Goal: Task Accomplishment & Management: Use online tool/utility

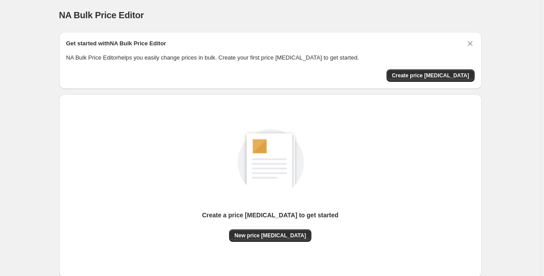
scroll to position [17, 0]
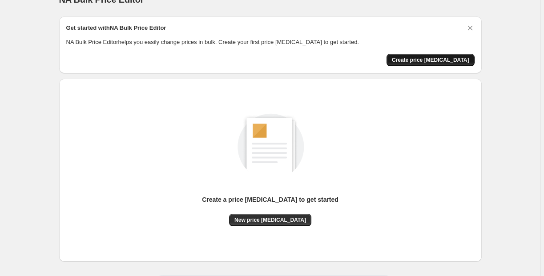
click at [429, 60] on span "Create price [MEDICAL_DATA]" at bounding box center [430, 59] width 77 height 7
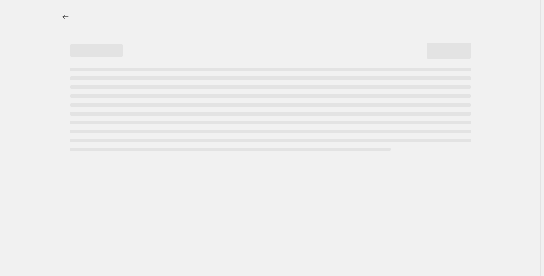
select select "percentage"
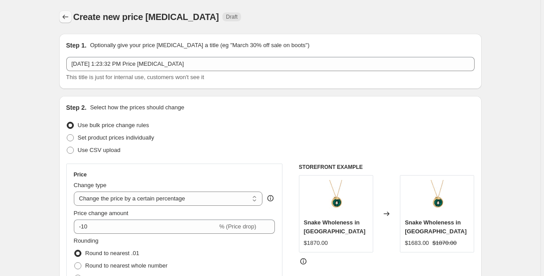
click at [71, 19] on button "Price change jobs" at bounding box center [65, 17] width 12 height 12
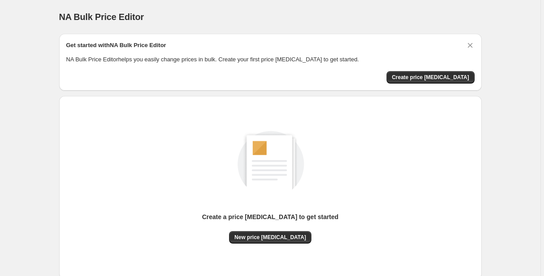
scroll to position [12, 0]
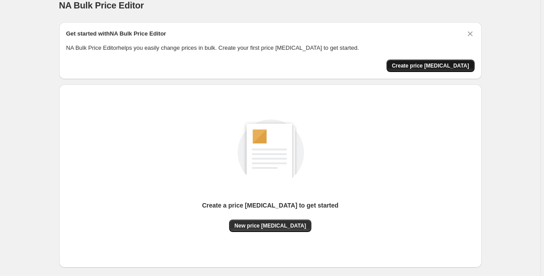
click at [445, 62] on button "Create price [MEDICAL_DATA]" at bounding box center [430, 66] width 88 height 12
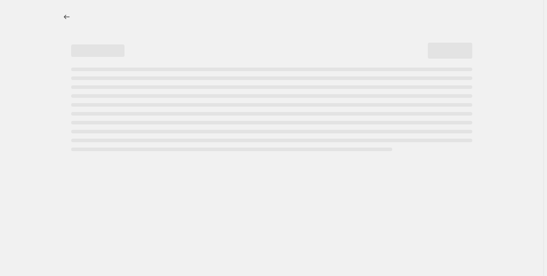
select select "percentage"
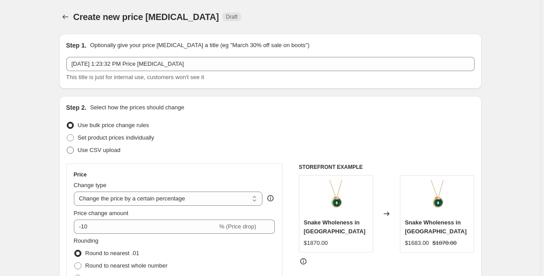
click at [113, 150] on span "Use CSV upload" at bounding box center [99, 150] width 43 height 7
click at [67, 147] on input "Use CSV upload" at bounding box center [67, 147] width 0 height 0
radio input "true"
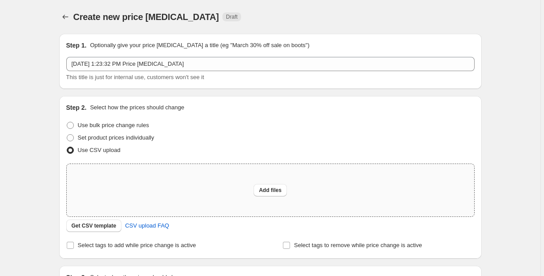
scroll to position [2, 0]
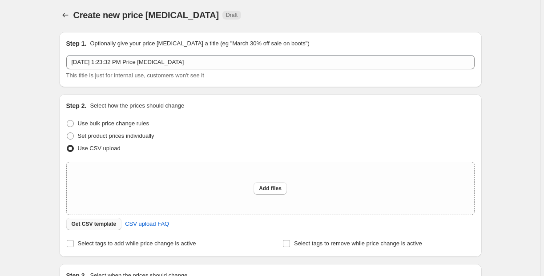
click at [115, 225] on span "Get CSV template" at bounding box center [94, 224] width 45 height 7
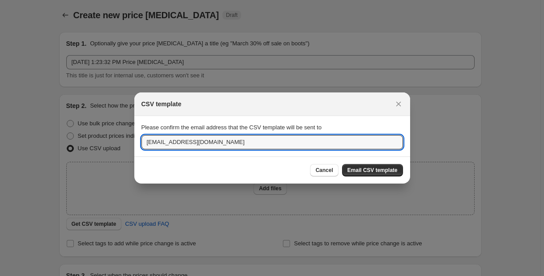
drag, startPoint x: 304, startPoint y: 140, endPoint x: 164, endPoint y: 133, distance: 140.3
click at [164, 133] on div "Please confirm the email address that the CSV template will be sent to [EMAIL_A…" at bounding box center [272, 136] width 262 height 26
type input "[EMAIL_ADDRESS][DOMAIN_NAME]"
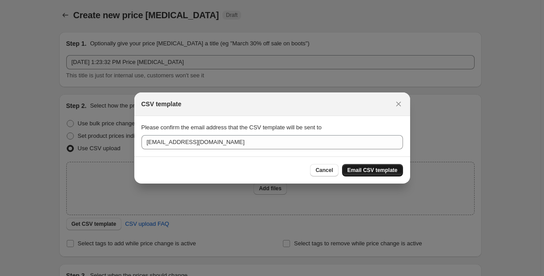
click at [361, 171] on span "Email CSV template" at bounding box center [372, 170] width 50 height 7
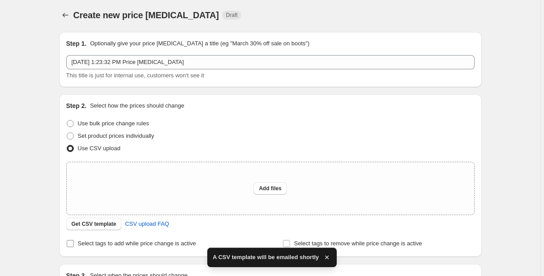
scroll to position [17, 0]
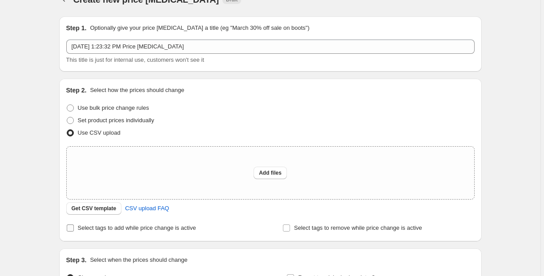
click at [131, 231] on span "Select tags to add while price change is active" at bounding box center [137, 228] width 118 height 7
click at [74, 231] on input "Select tags to add while price change is active" at bounding box center [70, 228] width 7 height 7
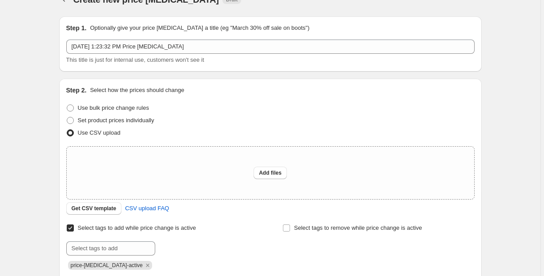
scroll to position [33, 0]
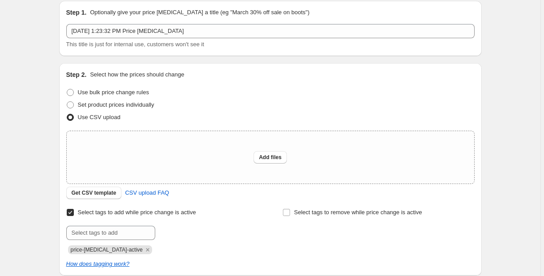
click at [161, 211] on span "Select tags to add while price change is active" at bounding box center [137, 212] width 118 height 7
click at [74, 211] on input "Select tags to add while price change is active" at bounding box center [70, 212] width 7 height 7
checkbox input "false"
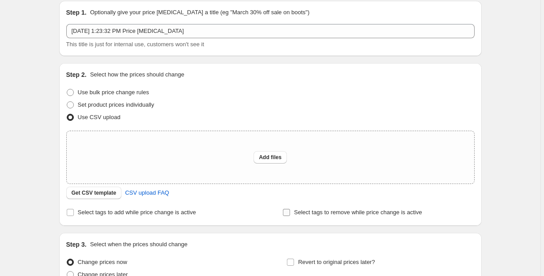
click at [290, 212] on input "Select tags to remove while price change is active" at bounding box center [286, 212] width 7 height 7
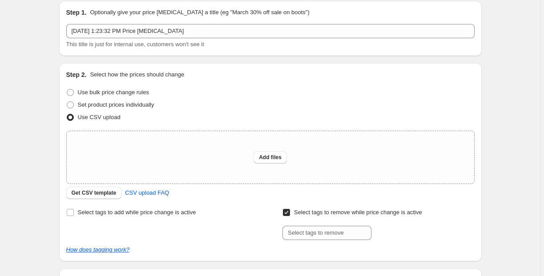
click at [290, 212] on input "Select tags to remove while price change is active" at bounding box center [286, 212] width 7 height 7
checkbox input "false"
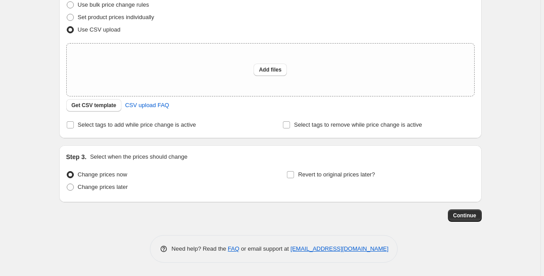
scroll to position [0, 0]
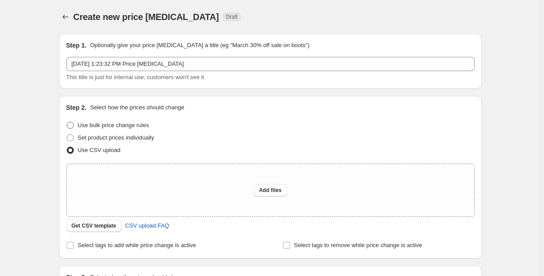
click at [124, 125] on span "Use bulk price change rules" at bounding box center [113, 125] width 71 height 7
click at [67, 122] on input "Use bulk price change rules" at bounding box center [67, 122] width 0 height 0
radio input "true"
select select "percentage"
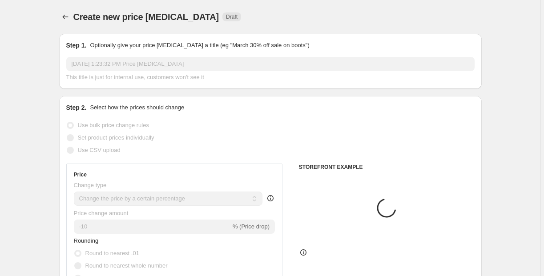
click at [120, 138] on span "Set product prices individually" at bounding box center [116, 137] width 76 height 7
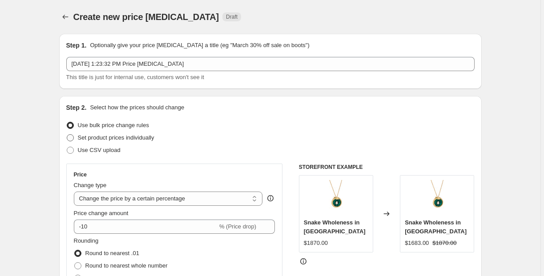
click at [125, 138] on span "Set product prices individually" at bounding box center [116, 137] width 76 height 7
click at [67, 135] on input "Set product prices individually" at bounding box center [67, 134] width 0 height 0
radio input "true"
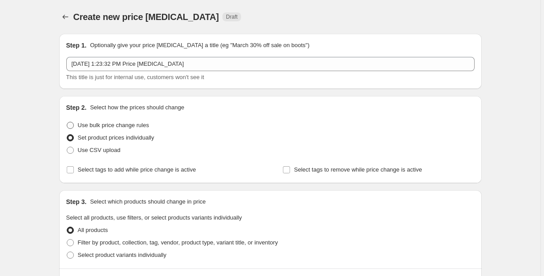
click at [128, 128] on span "Use bulk price change rules" at bounding box center [113, 125] width 71 height 7
click at [67, 122] on input "Use bulk price change rules" at bounding box center [67, 122] width 0 height 0
radio input "true"
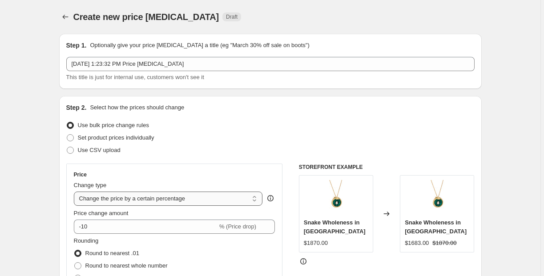
select select "by"
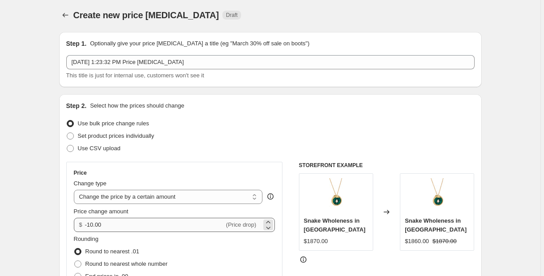
scroll to position [4, 0]
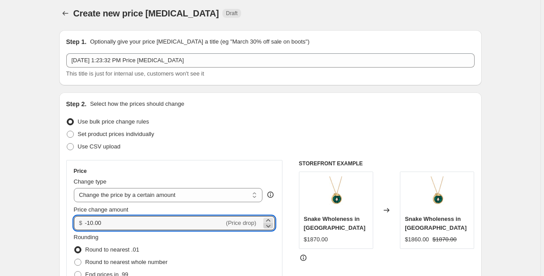
click at [267, 222] on icon at bounding box center [268, 225] width 9 height 9
click at [268, 221] on icon at bounding box center [268, 220] width 9 height 9
type input "-9.98"
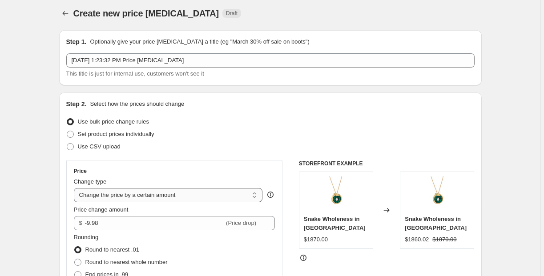
select select "percentage"
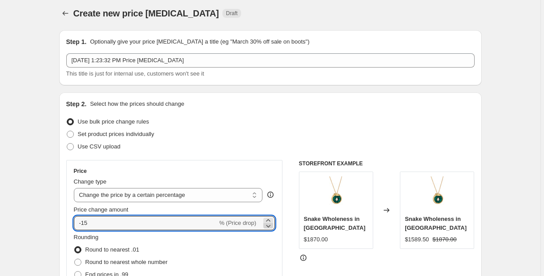
click at [273, 222] on icon at bounding box center [268, 225] width 9 height 9
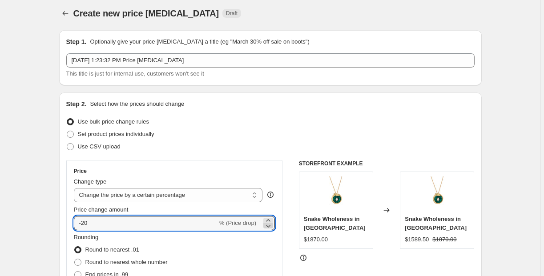
click at [271, 227] on icon at bounding box center [268, 225] width 9 height 9
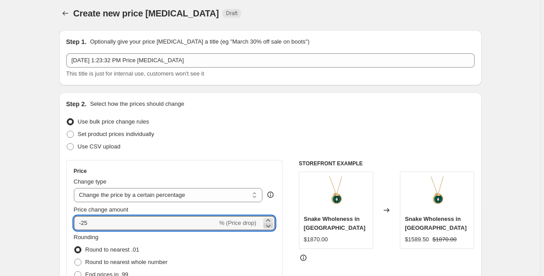
click at [271, 227] on icon at bounding box center [268, 225] width 9 height 9
click at [271, 219] on icon at bounding box center [268, 220] width 9 height 9
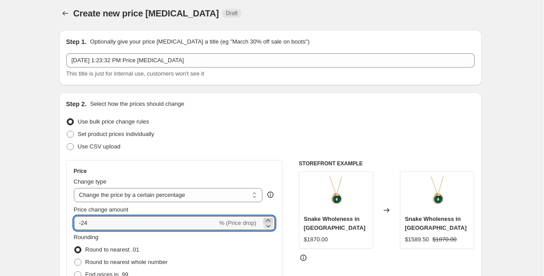
click at [271, 219] on icon at bounding box center [268, 220] width 9 height 9
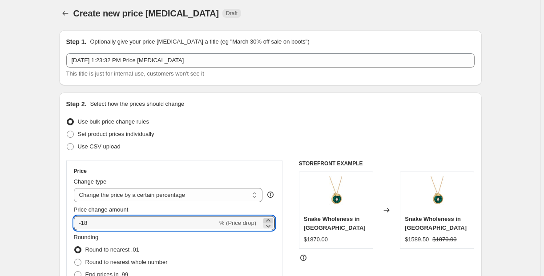
click at [271, 219] on icon at bounding box center [268, 220] width 9 height 9
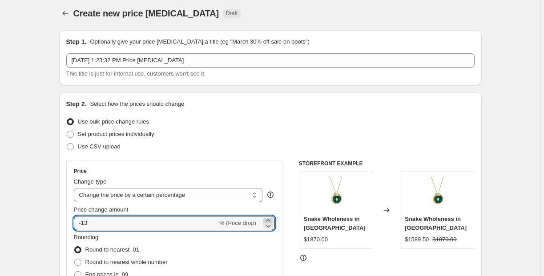
click at [271, 219] on icon at bounding box center [268, 220] width 9 height 9
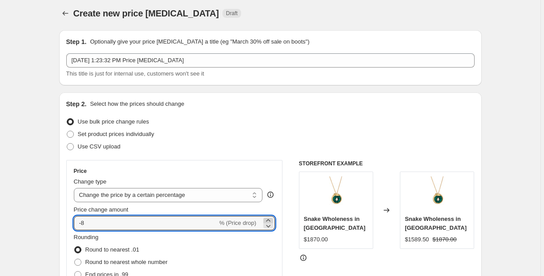
click at [271, 219] on icon at bounding box center [268, 220] width 9 height 9
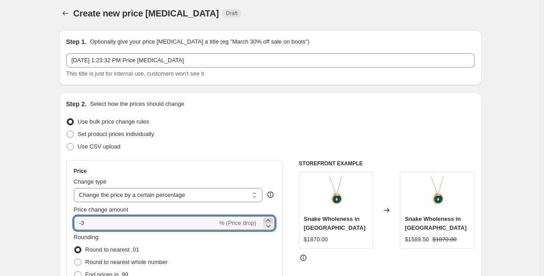
click at [271, 219] on icon at bounding box center [268, 220] width 9 height 9
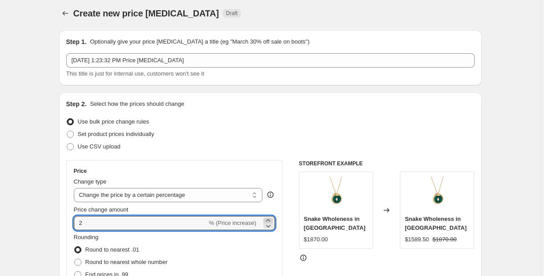
click at [271, 219] on icon at bounding box center [268, 220] width 9 height 9
type input "6"
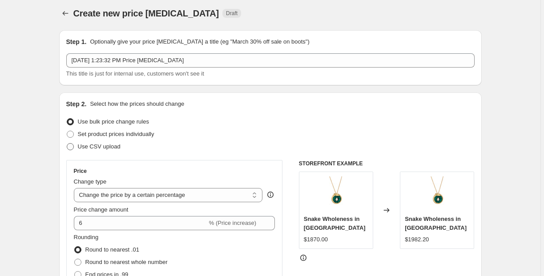
click at [118, 145] on span "Use CSV upload" at bounding box center [99, 146] width 43 height 7
click at [67, 144] on input "Use CSV upload" at bounding box center [67, 143] width 0 height 0
radio input "true"
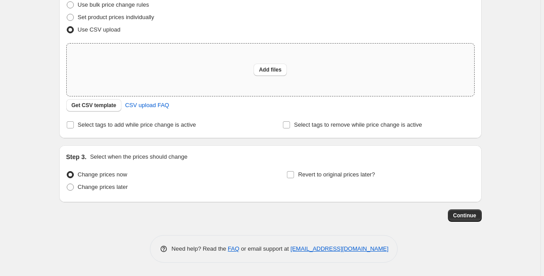
scroll to position [102, 0]
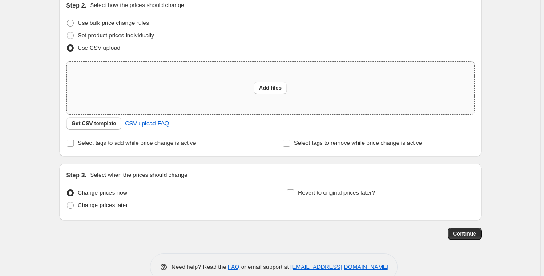
click at [106, 66] on div "Add files" at bounding box center [270, 88] width 407 height 52
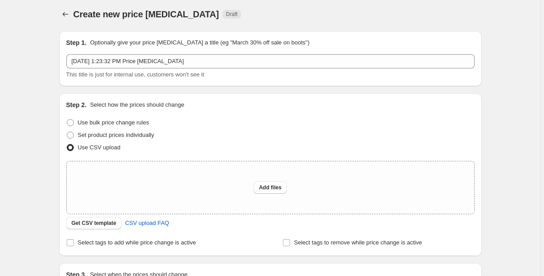
scroll to position [0, 0]
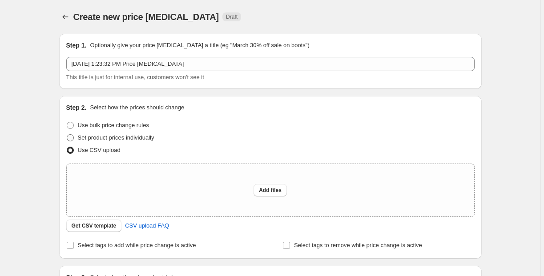
click at [133, 138] on span "Set product prices individually" at bounding box center [116, 137] width 76 height 7
click at [67, 135] on input "Set product prices individually" at bounding box center [67, 134] width 0 height 0
radio input "true"
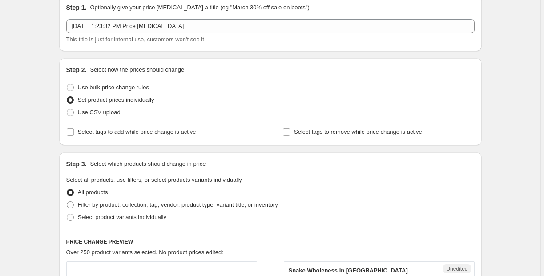
scroll to position [76, 0]
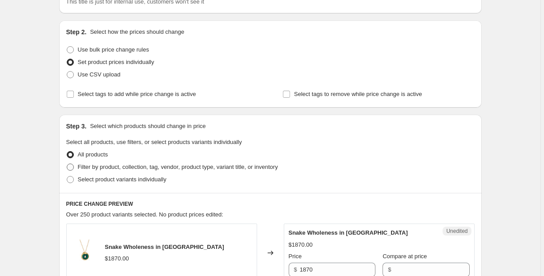
click at [175, 166] on span "Filter by product, collection, tag, vendor, product type, variant title, or inv…" at bounding box center [178, 167] width 200 height 7
click at [67, 164] on input "Filter by product, collection, tag, vendor, product type, variant title, or inv…" at bounding box center [67, 164] width 0 height 0
radio input "true"
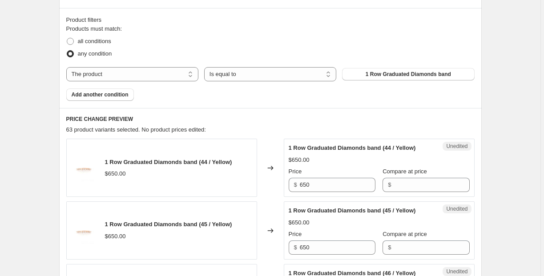
scroll to position [262, 0]
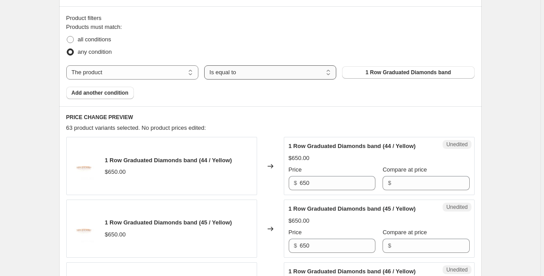
select select "not_equal"
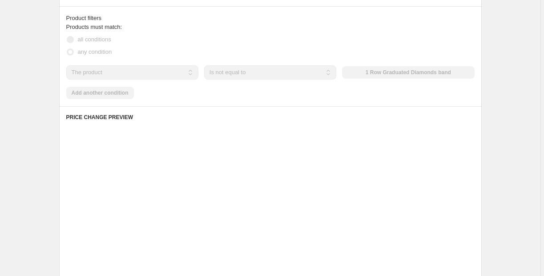
click at [164, 69] on div "The product The product's collection The product's tag The product's vendor The…" at bounding box center [270, 72] width 408 height 14
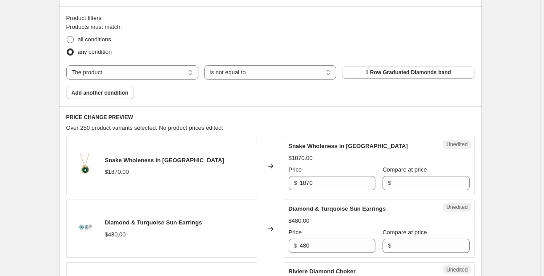
click at [90, 40] on span "all conditions" at bounding box center [94, 39] width 33 height 7
click at [67, 36] on input "all conditions" at bounding box center [67, 36] width 0 height 0
radio input "true"
select select "equal"
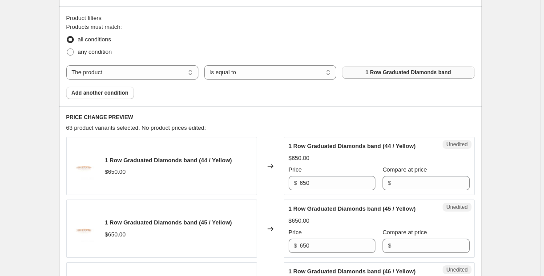
click at [395, 71] on span "1 Row Graduated Diamonds band" at bounding box center [408, 72] width 85 height 7
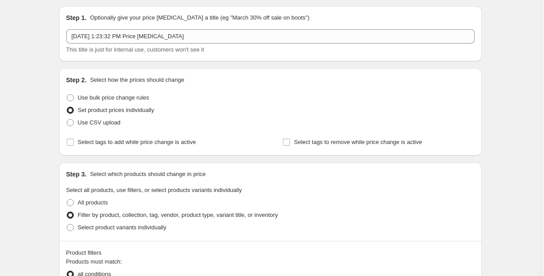
scroll to position [61, 0]
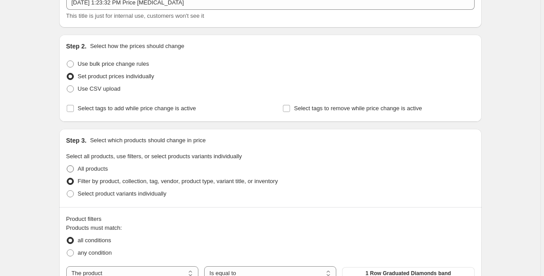
click at [89, 170] on span "All products" at bounding box center [93, 168] width 30 height 7
click at [67, 166] on input "All products" at bounding box center [67, 165] width 0 height 0
radio input "true"
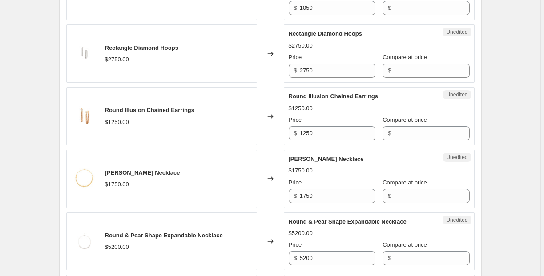
scroll to position [1445, 0]
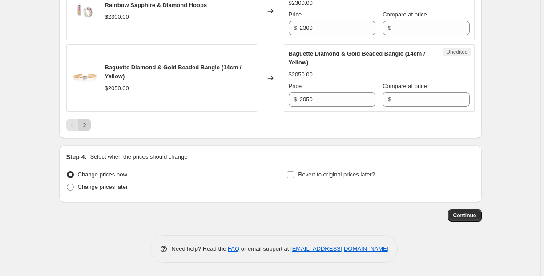
click at [89, 128] on icon "Next" at bounding box center [84, 125] width 9 height 9
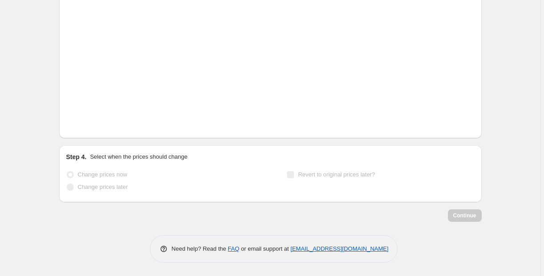
scroll to position [1436, 0]
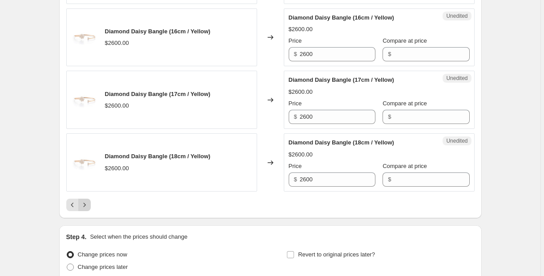
click at [83, 205] on icon "Next" at bounding box center [84, 205] width 9 height 9
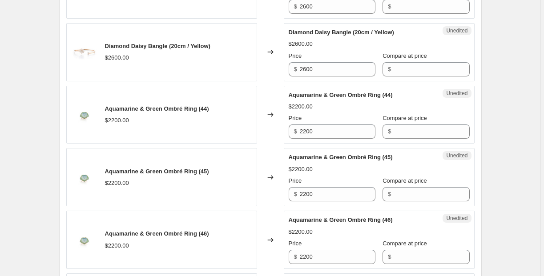
scroll to position [1471, 0]
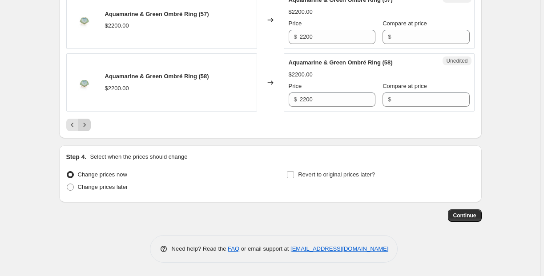
click at [80, 124] on button "Next" at bounding box center [84, 125] width 12 height 12
click at [87, 126] on icon "Next" at bounding box center [84, 125] width 9 height 9
click at [91, 129] on button "Next" at bounding box center [84, 125] width 12 height 12
click at [90, 128] on button "Next" at bounding box center [84, 125] width 12 height 12
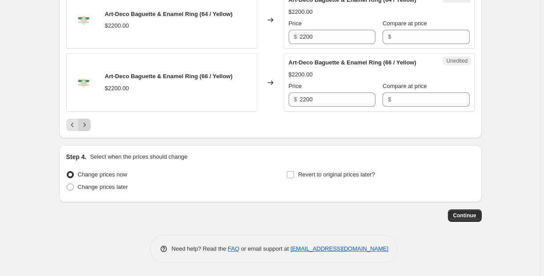
click at [90, 128] on button "Next" at bounding box center [84, 125] width 12 height 12
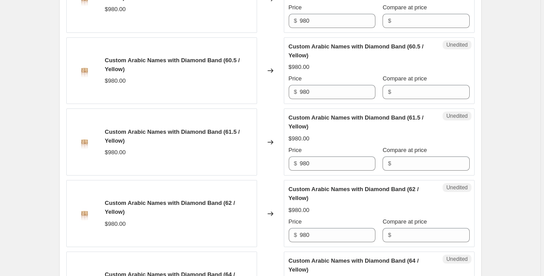
scroll to position [1605, 0]
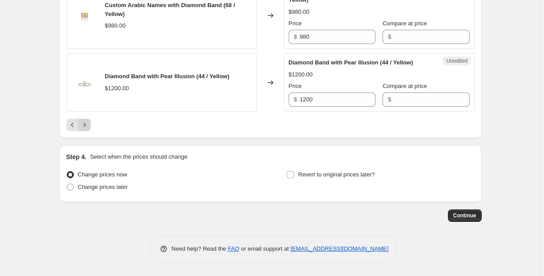
click at [87, 128] on icon "Next" at bounding box center [84, 125] width 9 height 9
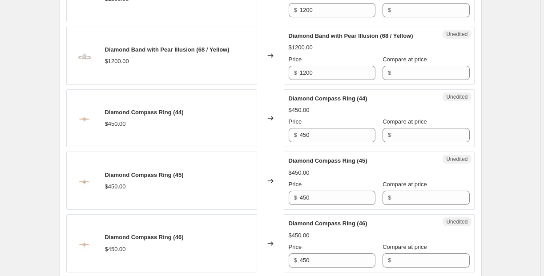
scroll to position [1436, 0]
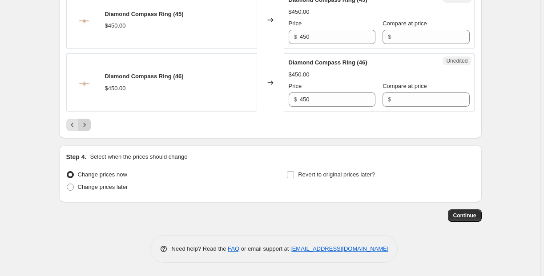
click at [85, 121] on button "Next" at bounding box center [84, 125] width 12 height 12
click at [89, 129] on icon "Next" at bounding box center [84, 125] width 9 height 9
click at [88, 127] on icon "Next" at bounding box center [84, 125] width 9 height 9
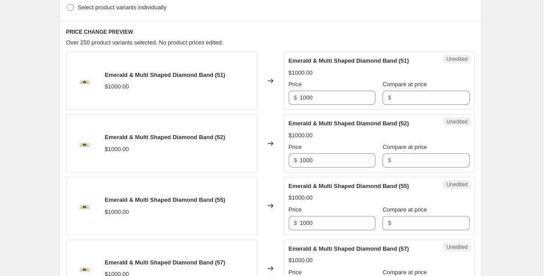
scroll to position [167, 0]
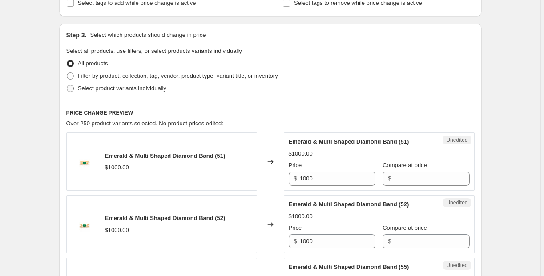
click at [101, 87] on span "Select product variants individually" at bounding box center [122, 88] width 89 height 7
click at [67, 85] on input "Select product variants individually" at bounding box center [67, 85] width 0 height 0
radio input "true"
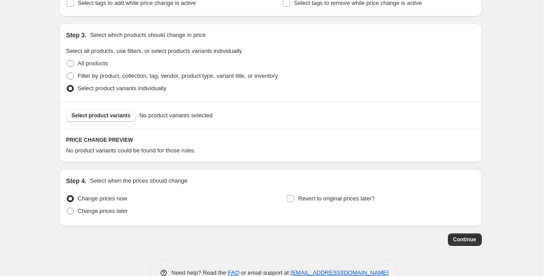
scroll to position [169, 0]
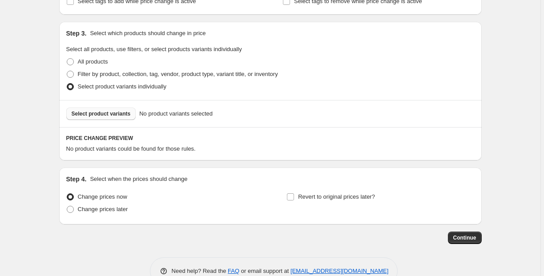
click at [124, 115] on span "Select product variants" at bounding box center [101, 113] width 59 height 7
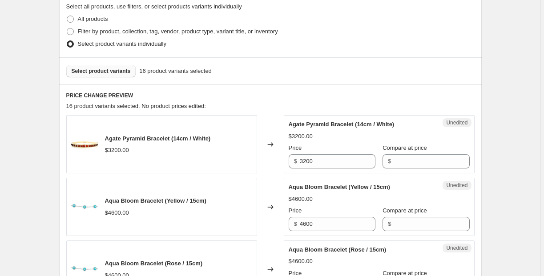
scroll to position [202, 0]
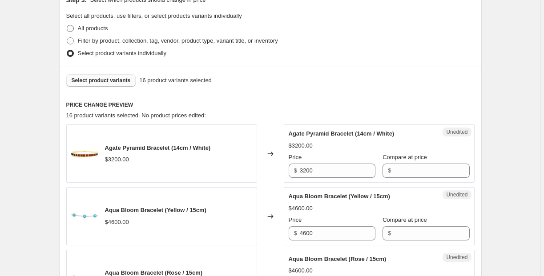
click at [71, 28] on span at bounding box center [70, 28] width 7 height 7
click at [67, 25] on input "All products" at bounding box center [67, 25] width 0 height 0
radio input "true"
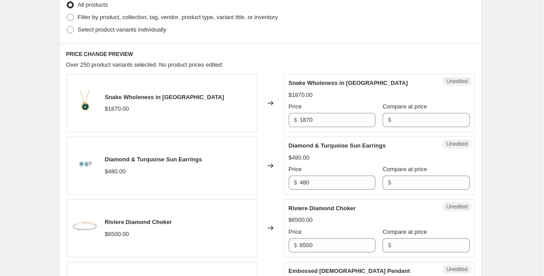
scroll to position [0, 0]
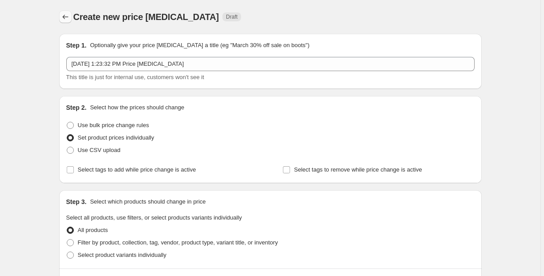
click at [63, 13] on icon "Price change jobs" at bounding box center [65, 16] width 9 height 9
